Goal: Check status: Check status

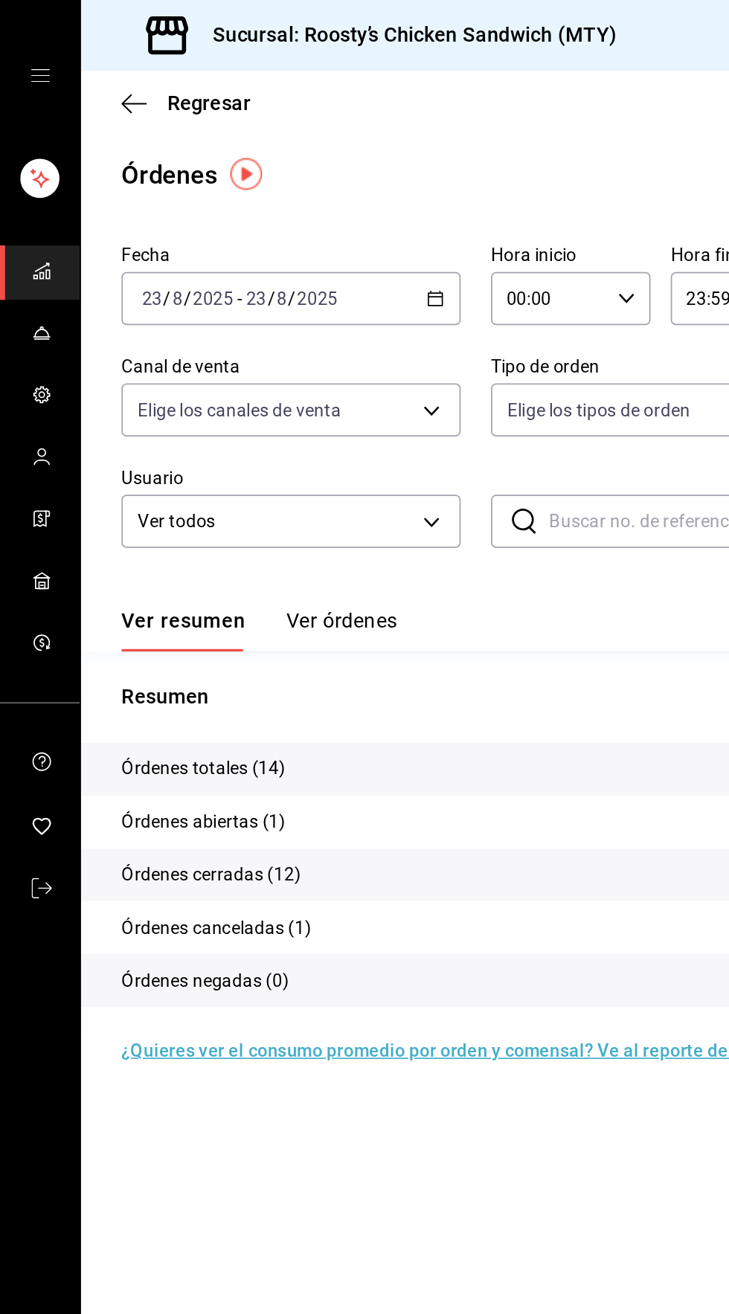
click at [185, 368] on button "Ver órdenes" at bounding box center [200, 370] width 65 height 25
